Goal: Information Seeking & Learning: Understand process/instructions

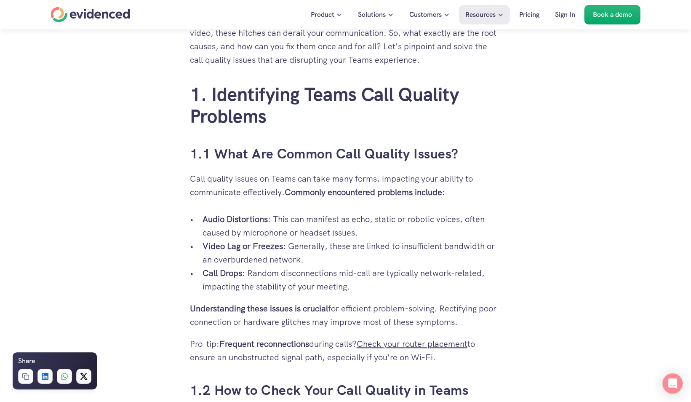
scroll to position [561, 0]
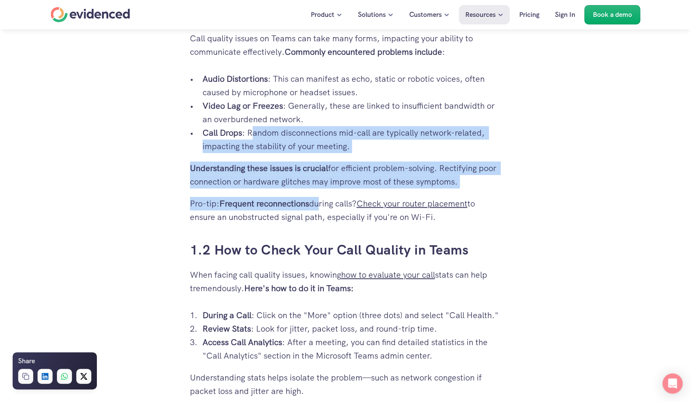
drag, startPoint x: 255, startPoint y: 130, endPoint x: 315, endPoint y: 218, distance: 105.9
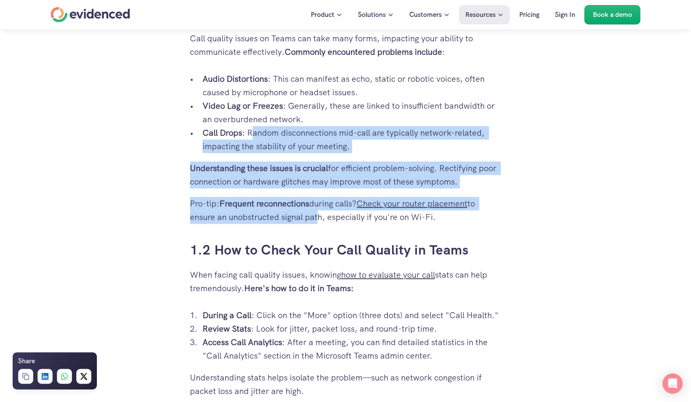
scroll to position [701, 0]
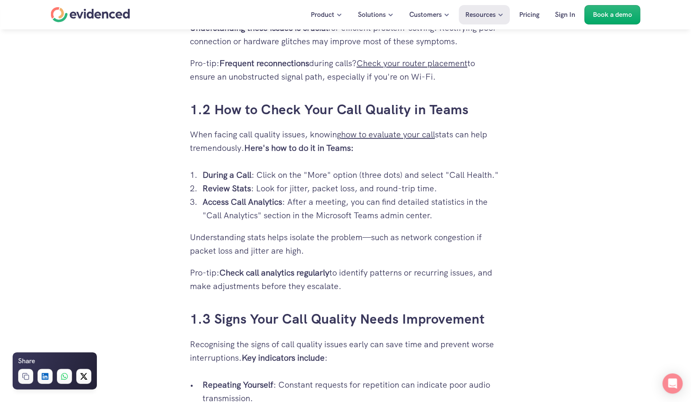
click at [264, 183] on p "Review Stats : Look for jitter, packet loss, and round-trip time." at bounding box center [351, 187] width 299 height 13
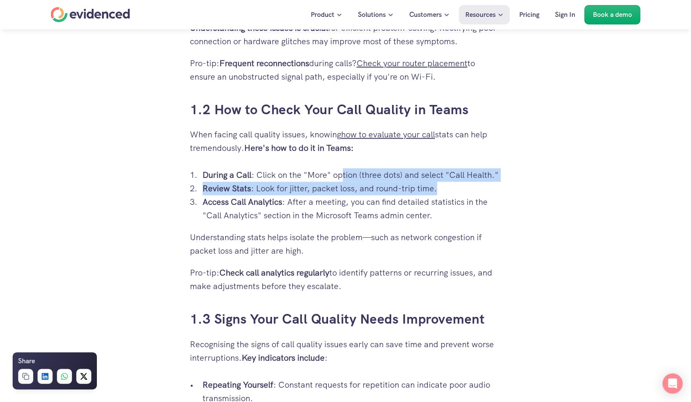
drag, startPoint x: 344, startPoint y: 173, endPoint x: 536, endPoint y: 188, distance: 192.1
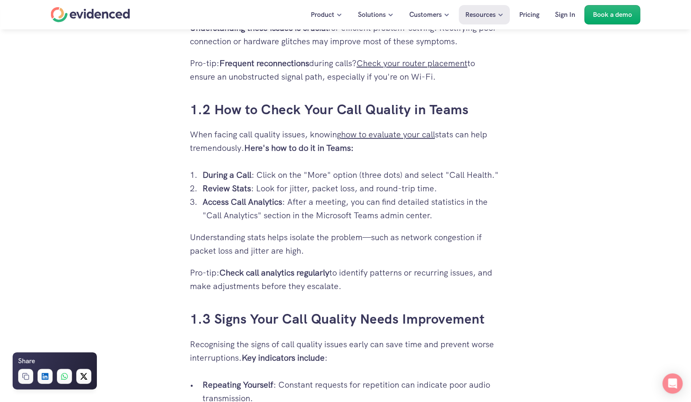
click at [426, 205] on p "Access Call Analytics : After a meeting, you can find detailed statistics in th…" at bounding box center [351, 208] width 299 height 27
drag, startPoint x: 221, startPoint y: 200, endPoint x: 447, endPoint y: 193, distance: 225.3
click at [447, 193] on ol "During a Call : Click on the "More" option (three dots) and select "Call Health…" at bounding box center [345, 195] width 311 height 54
drag, startPoint x: 447, startPoint y: 193, endPoint x: 435, endPoint y: 231, distance: 40.0
click at [436, 232] on p "Understanding stats helps isolate the problem—such as network congestion if pac…" at bounding box center [345, 243] width 311 height 27
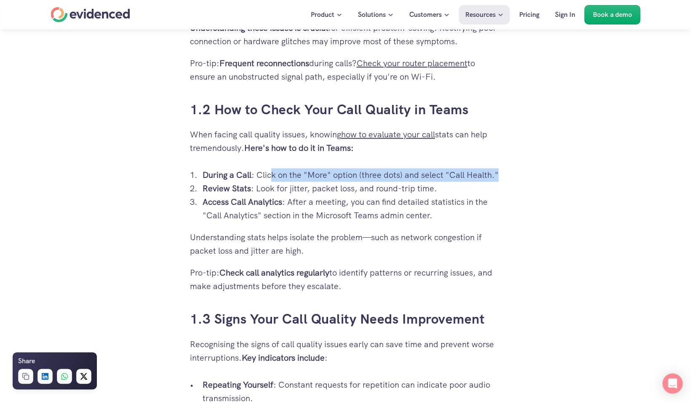
drag, startPoint x: 321, startPoint y: 173, endPoint x: 520, endPoint y: 172, distance: 199.5
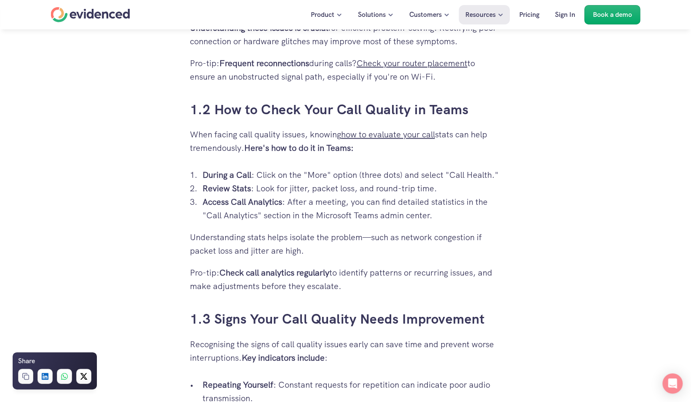
click at [309, 192] on p "Review Stats : Look for jitter, packet loss, and round-trip time." at bounding box center [351, 187] width 299 height 13
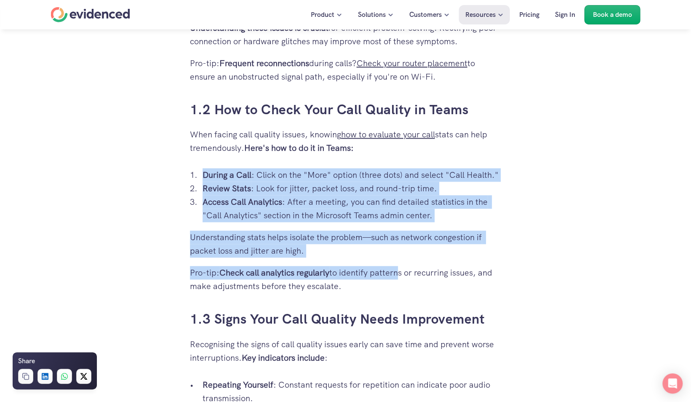
drag, startPoint x: 201, startPoint y: 172, endPoint x: 397, endPoint y: 262, distance: 215.8
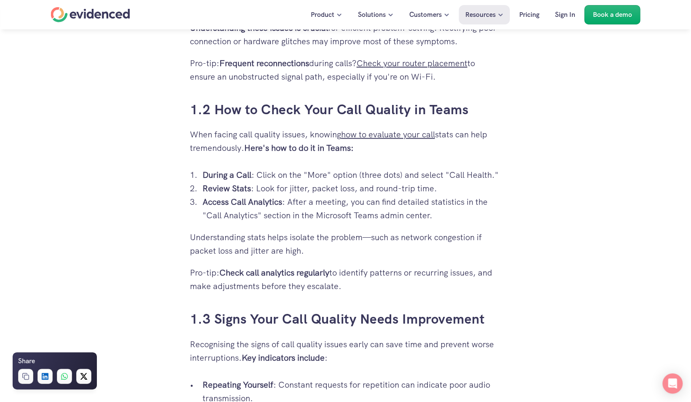
drag, startPoint x: 397, startPoint y: 262, endPoint x: 464, endPoint y: 271, distance: 67.1
click at [464, 271] on p "Pro-tip: Check call analytics regularly to identify patterns or recurring issue…" at bounding box center [345, 279] width 311 height 27
drag, startPoint x: 229, startPoint y: 201, endPoint x: 403, endPoint y: 215, distance: 174.8
click at [403, 215] on p "Access Call Analytics : After a meeting, you can find detailed statistics in th…" at bounding box center [351, 208] width 299 height 27
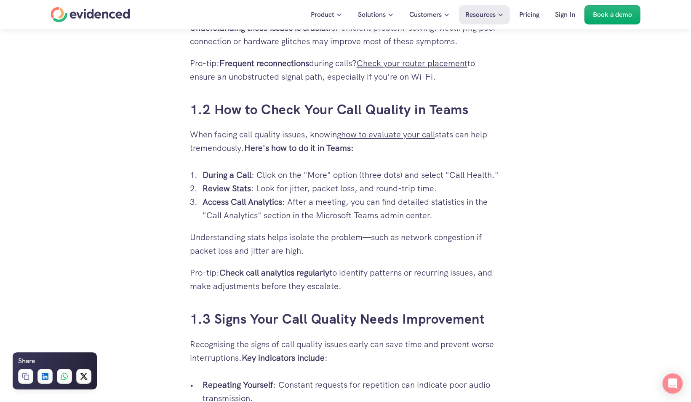
drag, startPoint x: 403, startPoint y: 215, endPoint x: 421, endPoint y: 227, distance: 21.5
drag, startPoint x: 216, startPoint y: 216, endPoint x: 440, endPoint y: 210, distance: 224.4
click at [440, 210] on p "Access Call Analytics : After a meeting, you can find detailed statistics in th…" at bounding box center [351, 208] width 299 height 27
drag, startPoint x: 210, startPoint y: 239, endPoint x: 298, endPoint y: 248, distance: 89.3
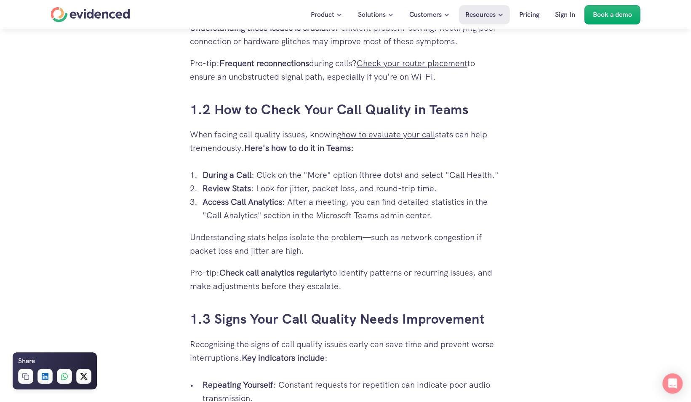
click at [298, 248] on p "Understanding stats helps isolate the problem—such as network congestion if pac…" at bounding box center [345, 243] width 311 height 27
drag, startPoint x: 298, startPoint y: 248, endPoint x: 371, endPoint y: 268, distance: 75.5
click at [371, 268] on p "Pro-tip: Check call analytics regularly to identify patterns or recurring issue…" at bounding box center [345, 279] width 311 height 27
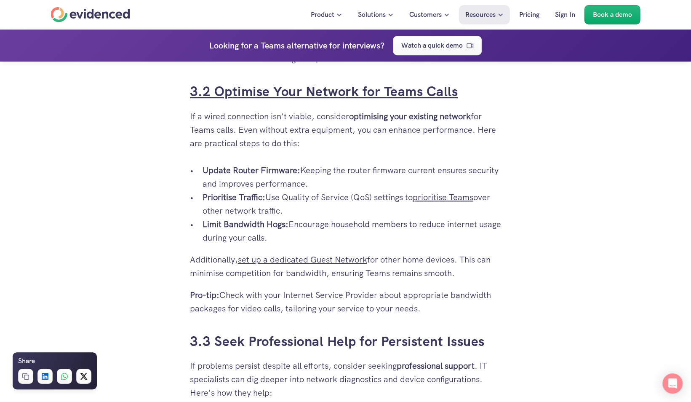
scroll to position [2525, 0]
